Goal: Information Seeking & Learning: Find specific fact

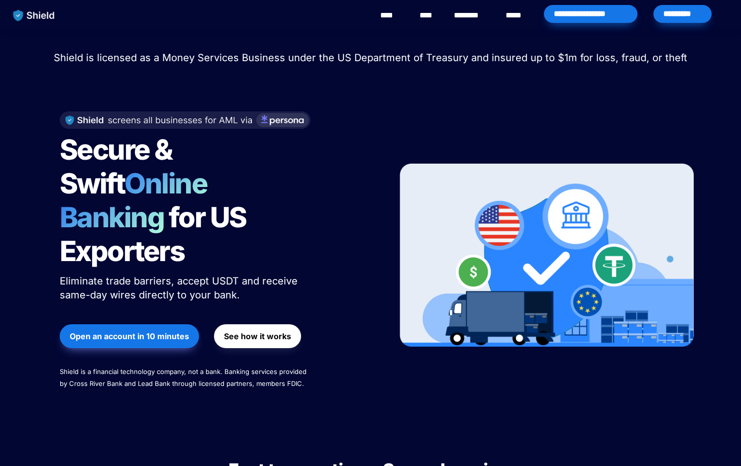
click at [162, 60] on span "Shield is licensed as a Money Services Business under the US Department of Trea…" at bounding box center [371, 58] width 634 height 12
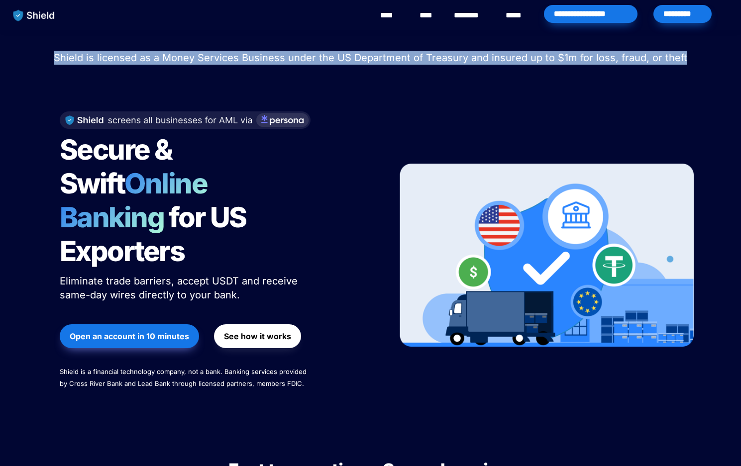
click at [162, 60] on span "Shield is licensed as a Money Services Business under the US Department of Trea…" at bounding box center [371, 58] width 634 height 12
click at [214, 57] on span "Shield is licensed as a Money Services Business under the US Department of Trea…" at bounding box center [371, 58] width 634 height 12
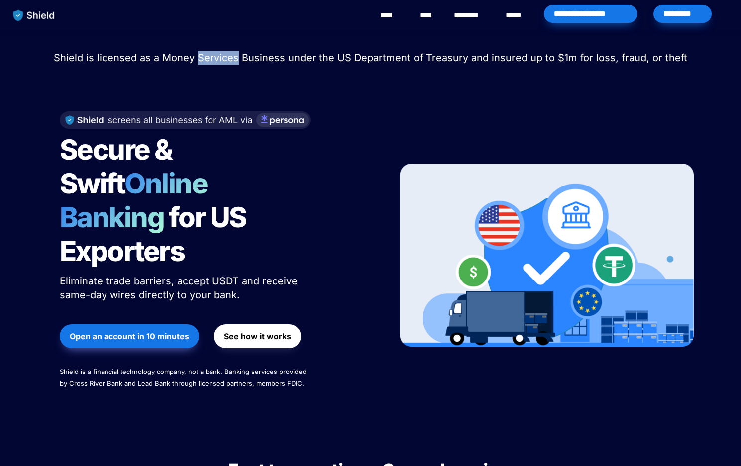
click at [214, 57] on span "Shield is licensed as a Money Services Business under the US Department of Trea…" at bounding box center [371, 58] width 634 height 12
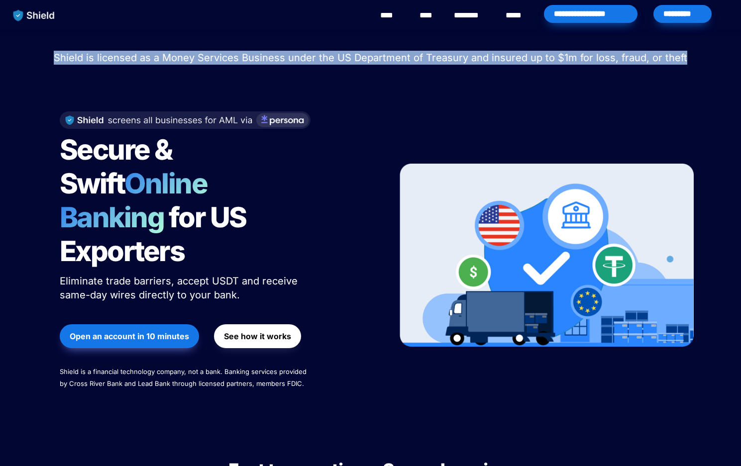
click at [214, 57] on span "Shield is licensed as a Money Services Business under the US Department of Trea…" at bounding box center [371, 58] width 634 height 12
